Goal: Find specific page/section: Find specific page/section

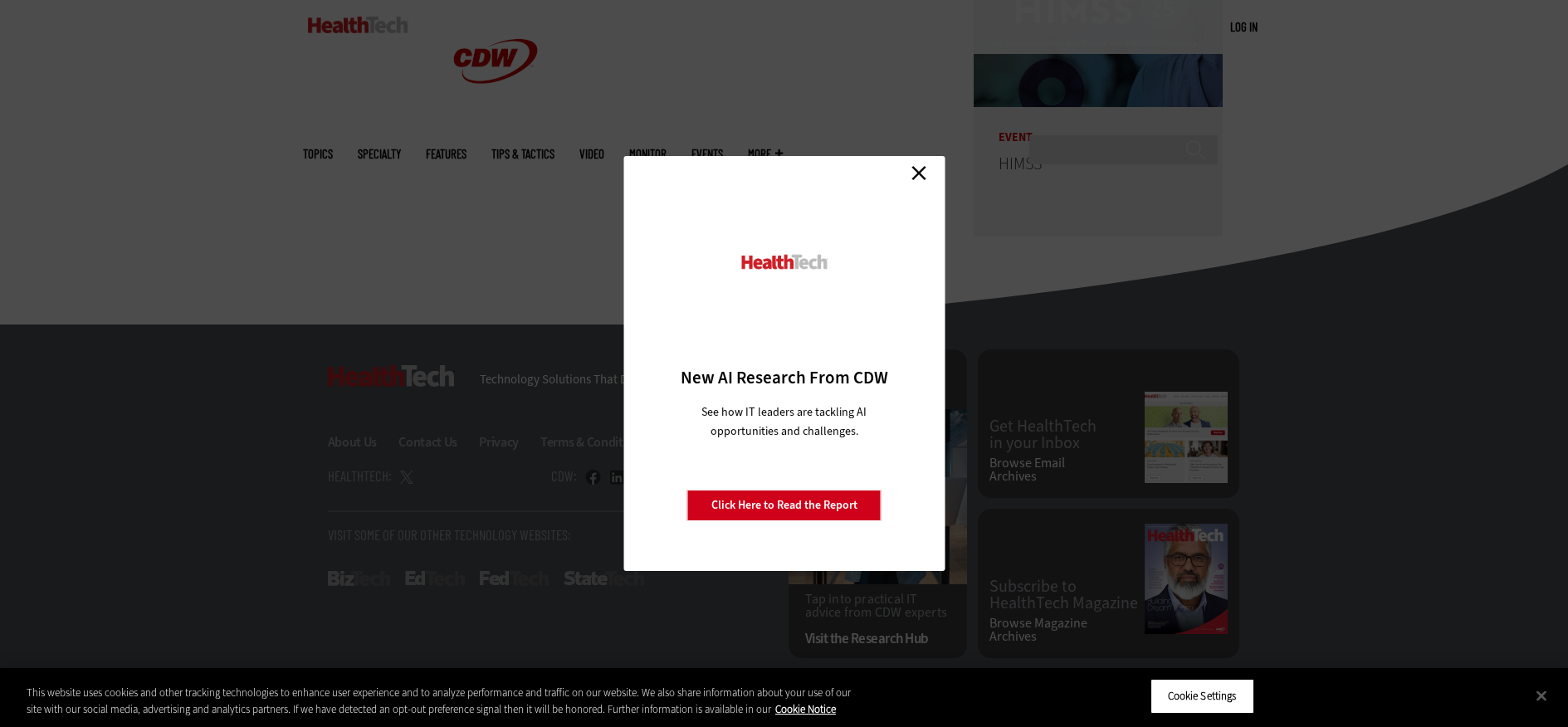
scroll to position [4716, 0]
click at [912, 173] on link "Close" at bounding box center [919, 172] width 25 height 25
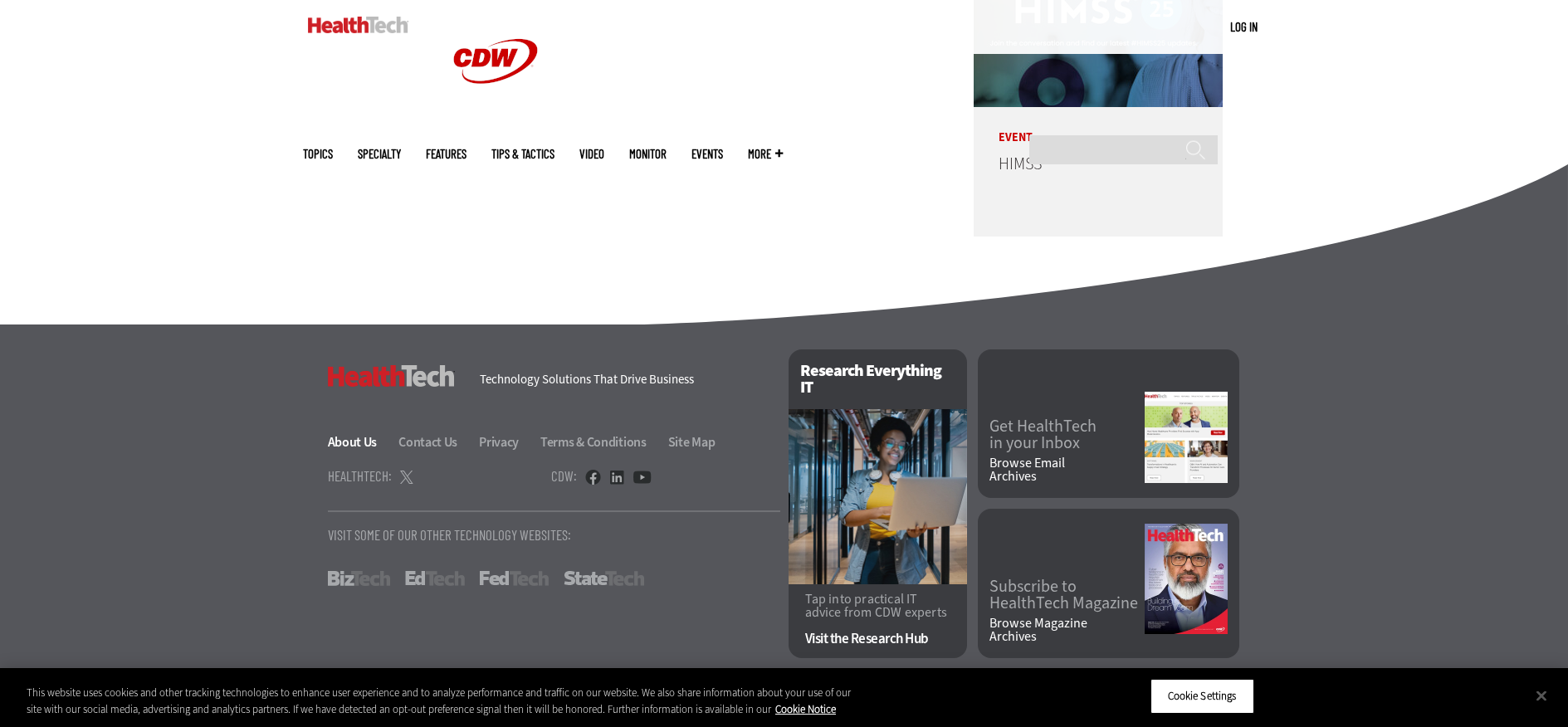
click at [328, 435] on link "About Us" at bounding box center [362, 442] width 69 height 18
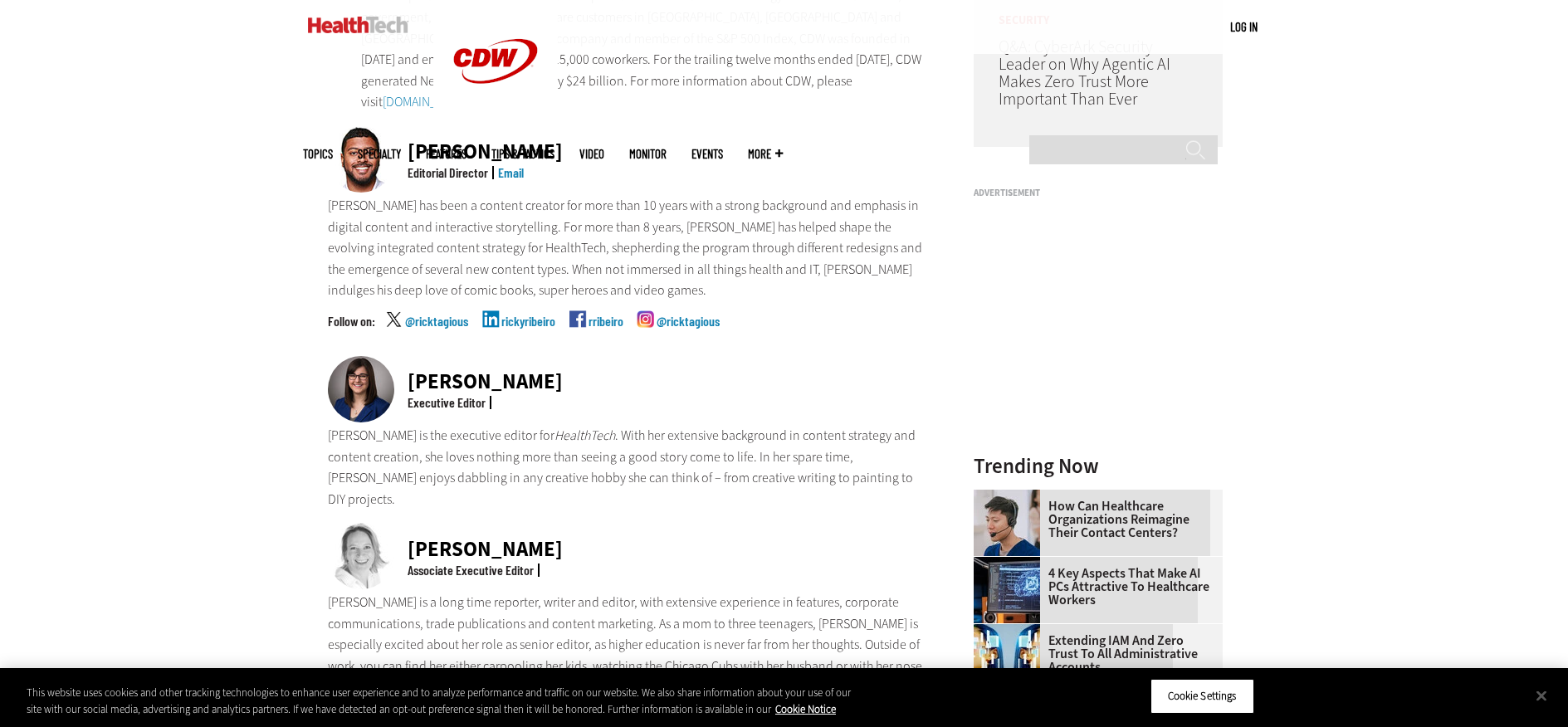
scroll to position [453, 0]
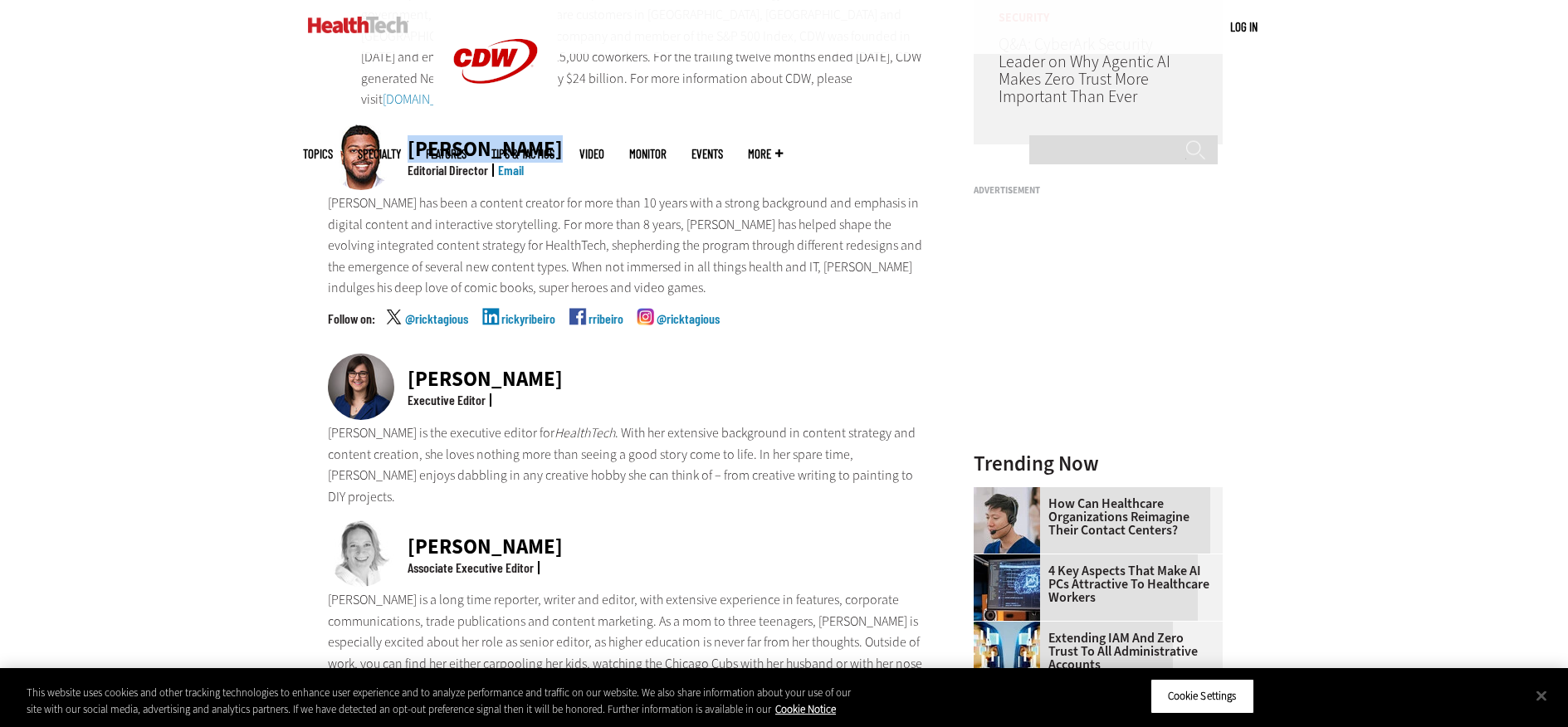
drag, startPoint x: 443, startPoint y: 167, endPoint x: 289, endPoint y: 173, distance: 154.1
click at [328, 173] on div "[PERSON_NAME] Editorial Director Email" at bounding box center [629, 158] width 603 height 69
drag, startPoint x: 460, startPoint y: 436, endPoint x: 293, endPoint y: 432, distance: 167.0
click at [328, 423] on div "[PERSON_NAME] Executive Editor" at bounding box center [629, 389] width 603 height 69
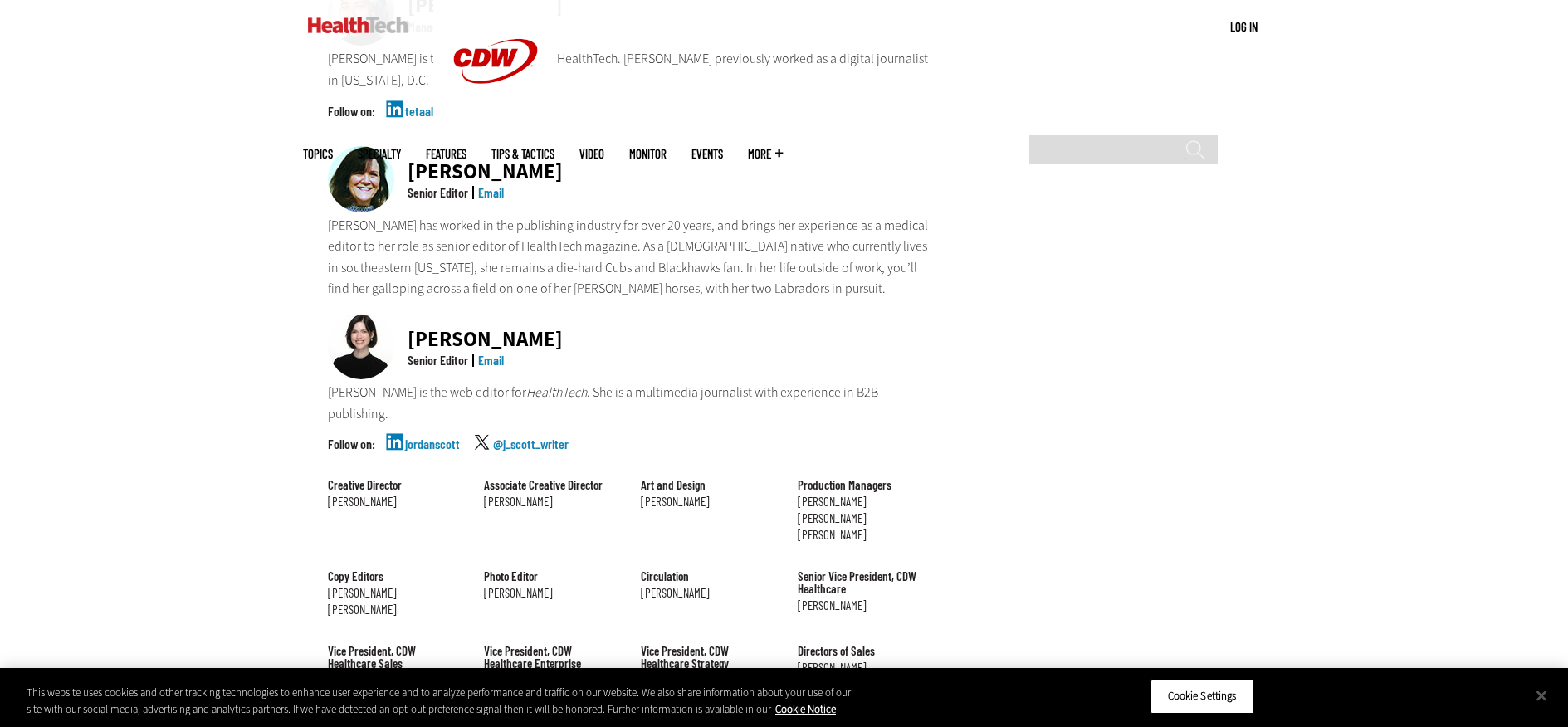
scroll to position [1404, 0]
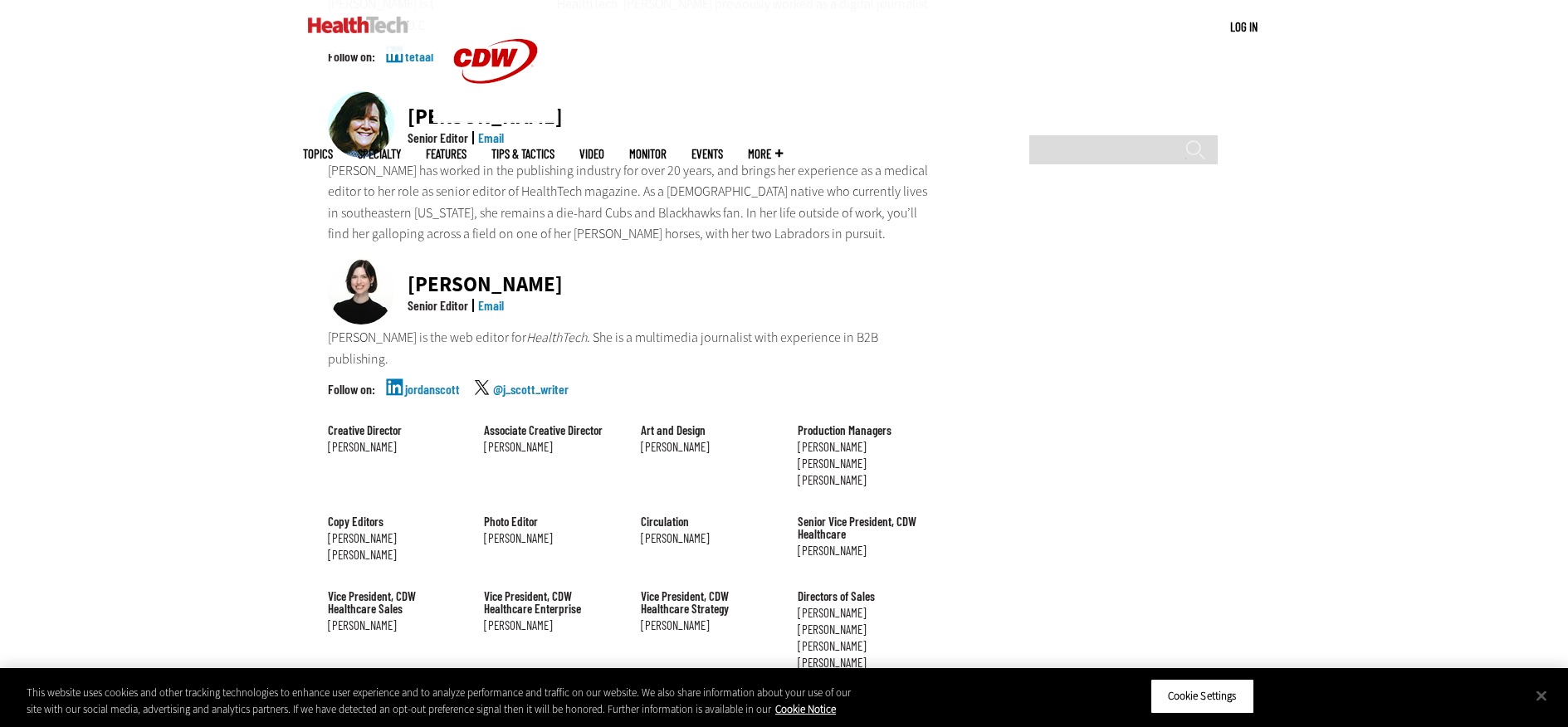
drag, startPoint x: 456, startPoint y: 171, endPoint x: 293, endPoint y: 162, distance: 163.2
click at [407, 127] on div "[PERSON_NAME]" at bounding box center [484, 117] width 156 height 21
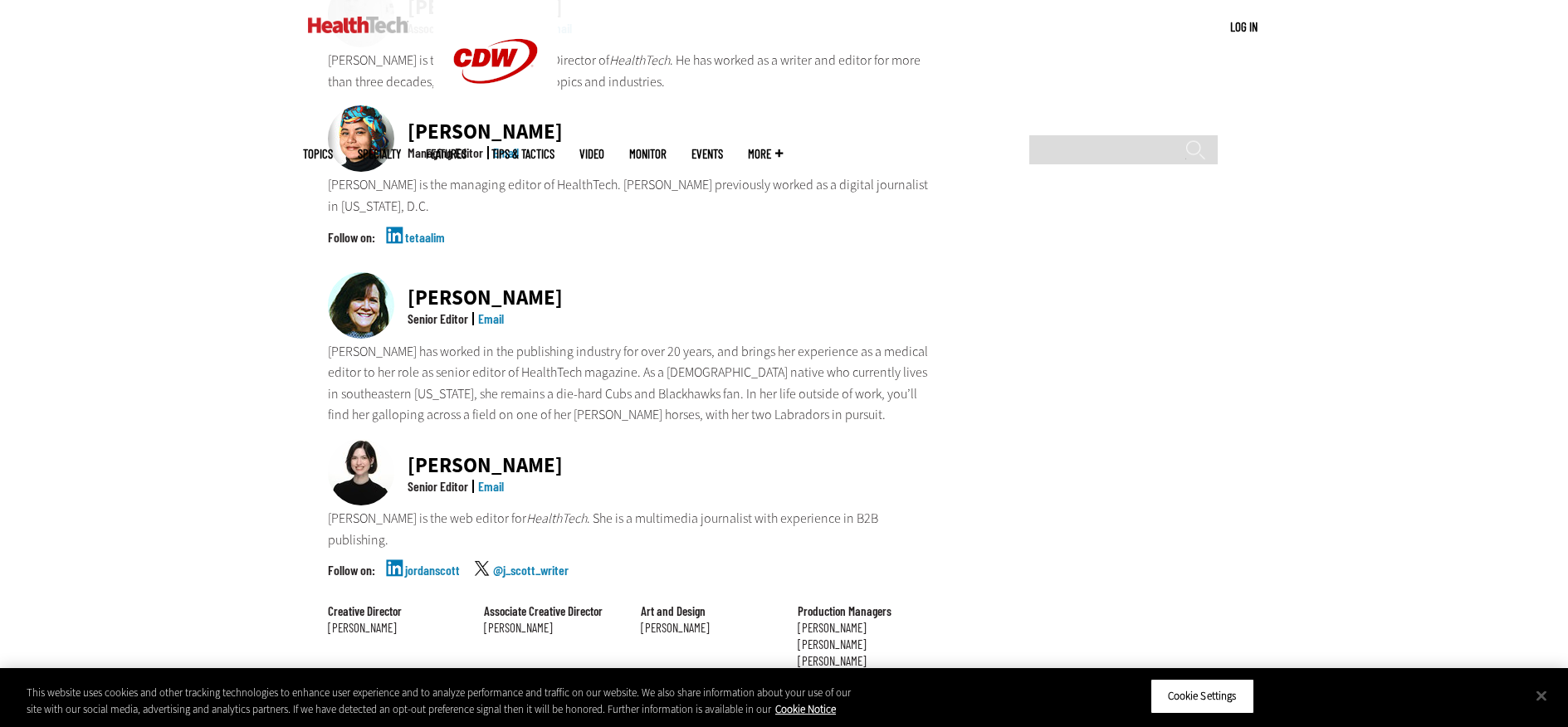
scroll to position [1191, 0]
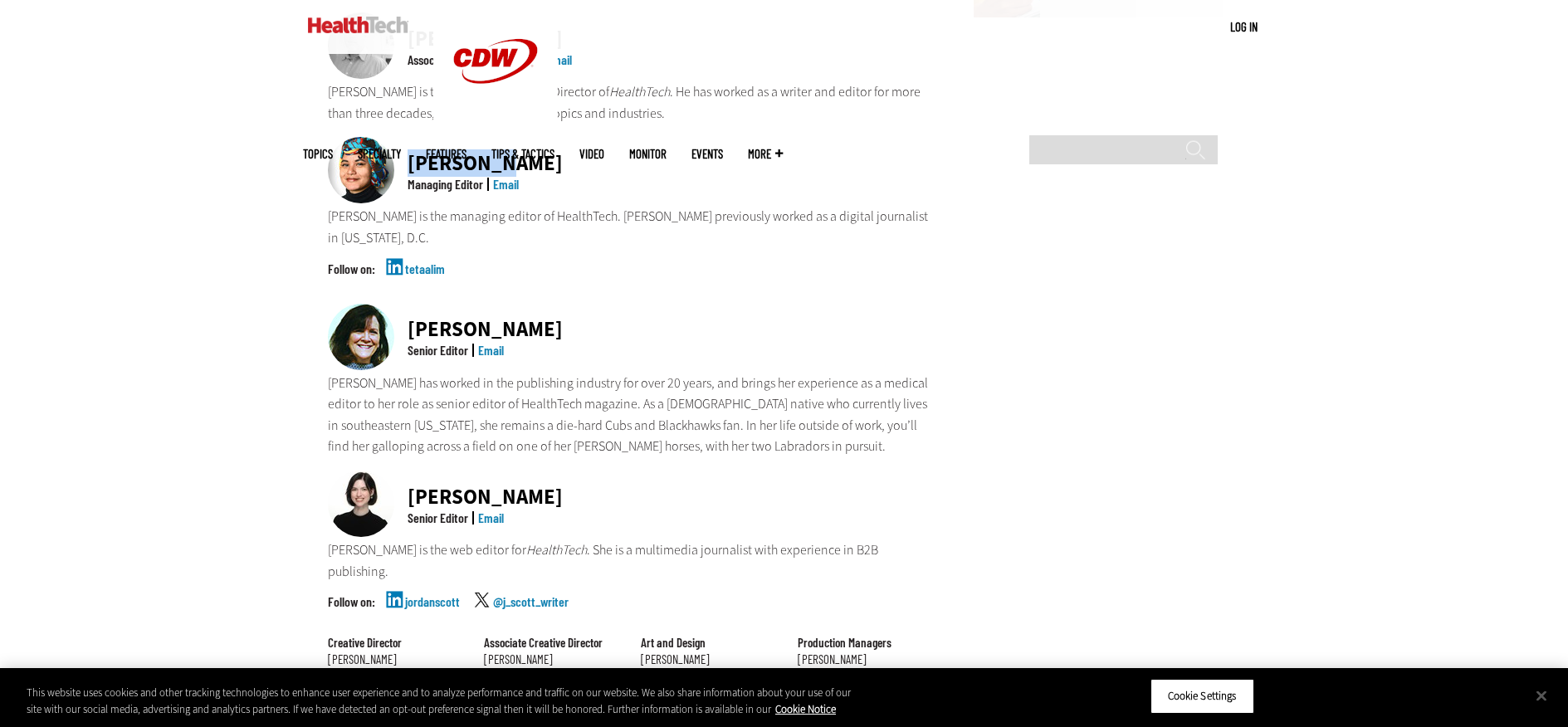
drag, startPoint x: 394, startPoint y: 232, endPoint x: 289, endPoint y: 233, distance: 105.0
click at [407, 173] on div "[PERSON_NAME]" at bounding box center [484, 163] width 156 height 21
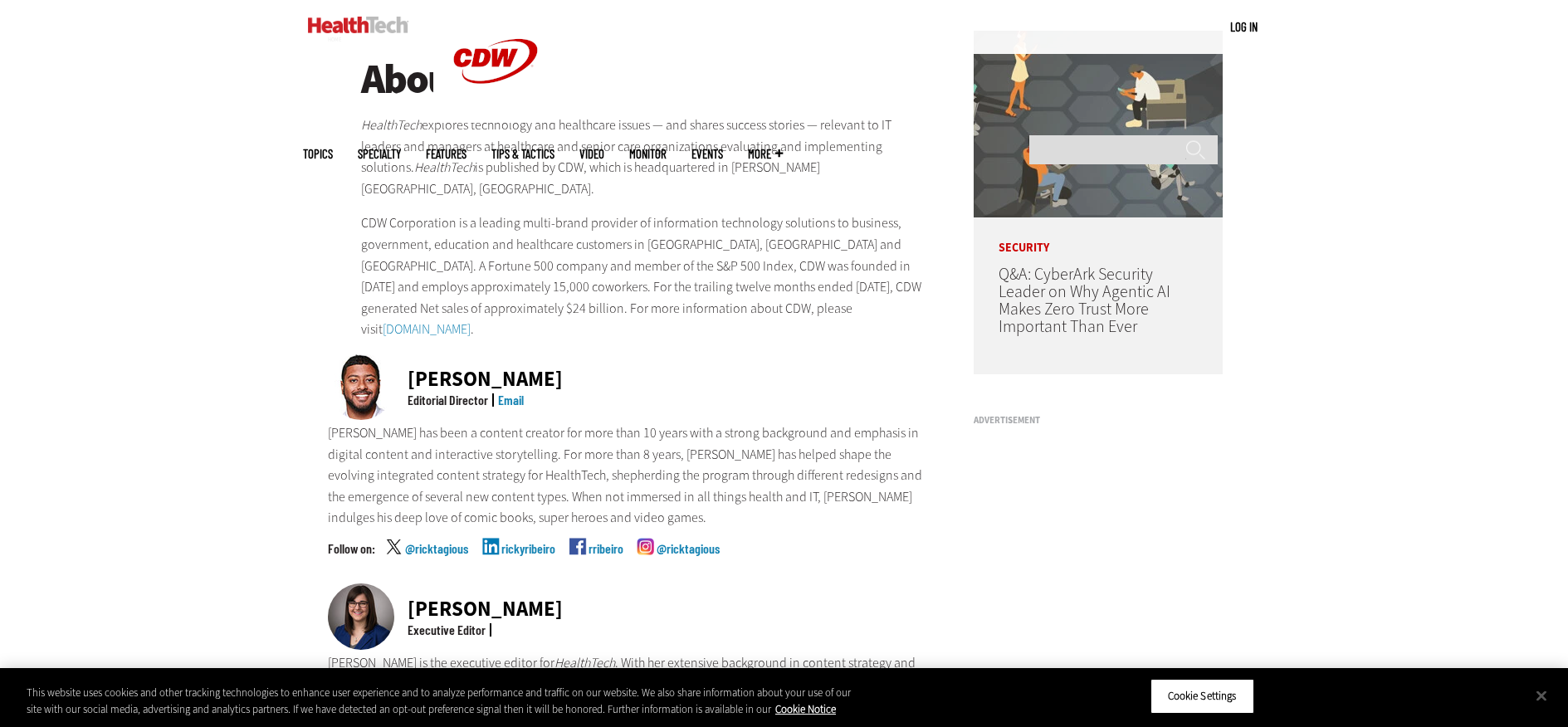
scroll to position [0, 0]
